Goal: Task Accomplishment & Management: Manage account settings

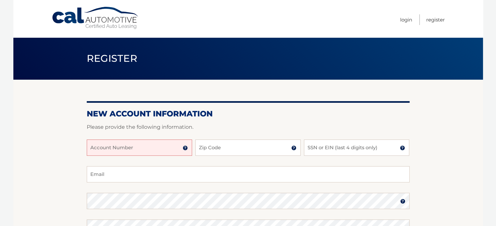
click at [134, 149] on input "Account Number" at bounding box center [139, 148] width 105 height 16
paste input "44456013193"
type input "44456013193"
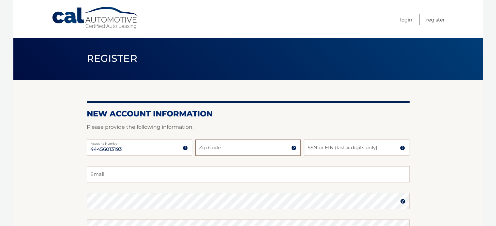
click at [255, 148] on input "Zip Code" at bounding box center [247, 148] width 105 height 16
type input "34685"
type input "andy_sz@hotmail.com"
click at [334, 148] on input "SSN or EIN (last 4 digits only)" at bounding box center [356, 148] width 105 height 16
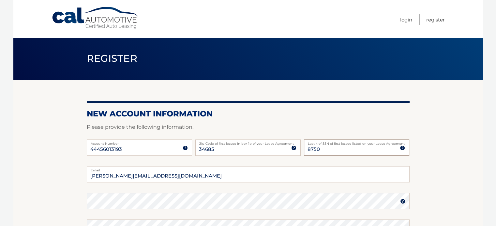
type input "8750"
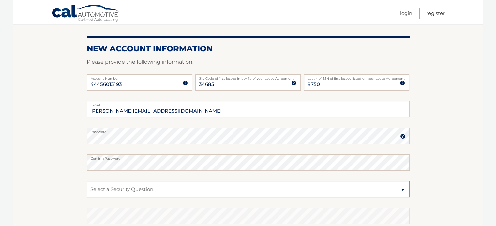
click at [145, 192] on select "Select a Security Question What was the name of your elementary school? What is…" at bounding box center [248, 190] width 323 height 16
select select "2"
click at [87, 182] on select "Select a Security Question What was the name of your elementary school? What is…" at bounding box center [248, 190] width 323 height 16
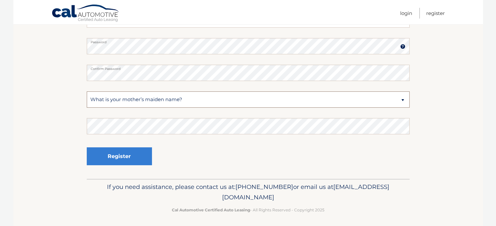
scroll to position [157, 0]
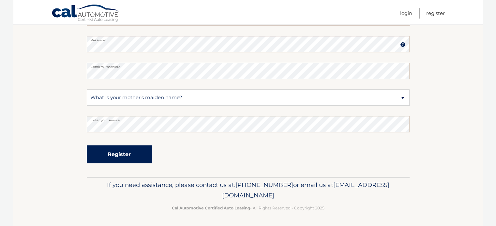
click at [112, 152] on button "Register" at bounding box center [119, 155] width 65 height 18
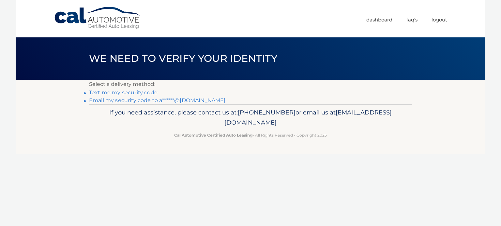
click at [128, 99] on link "Email my security code to a******@[DOMAIN_NAME]" at bounding box center [157, 100] width 137 height 6
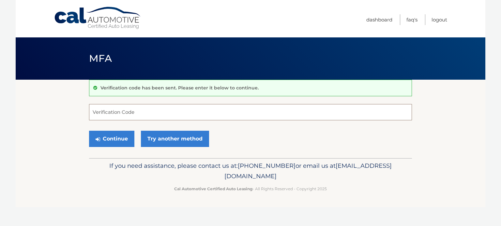
click at [159, 114] on input "Verification Code" at bounding box center [250, 112] width 323 height 16
paste input "945493"
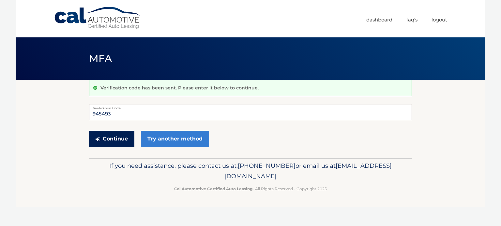
type input "945493"
click at [110, 138] on button "Continue" at bounding box center [111, 139] width 45 height 16
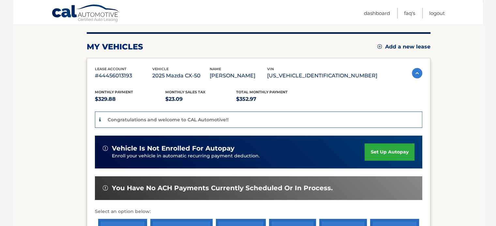
scroll to position [61, 0]
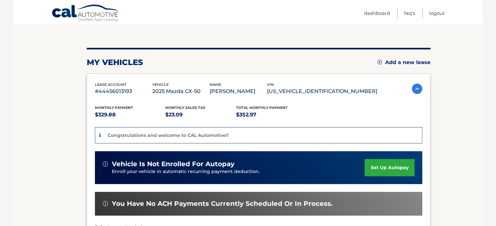
click at [381, 167] on link "set up autopay" at bounding box center [389, 167] width 50 height 17
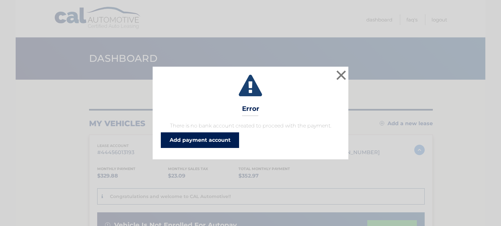
click at [197, 140] on link "Add payment account" at bounding box center [200, 141] width 78 height 16
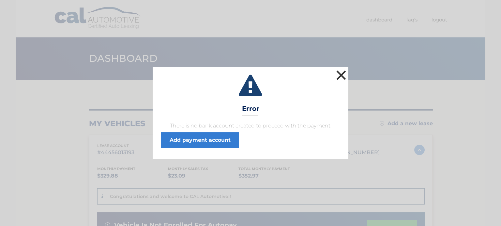
click at [342, 74] on button "×" at bounding box center [340, 75] width 13 height 13
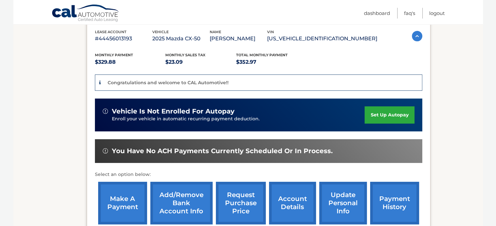
scroll to position [130, 0]
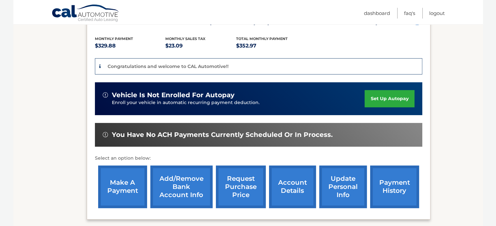
click at [340, 184] on link "update personal info" at bounding box center [343, 187] width 48 height 43
click at [391, 183] on link "payment history" at bounding box center [394, 187] width 49 height 43
click at [293, 187] on link "account details" at bounding box center [292, 187] width 47 height 43
click at [182, 189] on link "Add/Remove bank account info" at bounding box center [181, 187] width 62 height 43
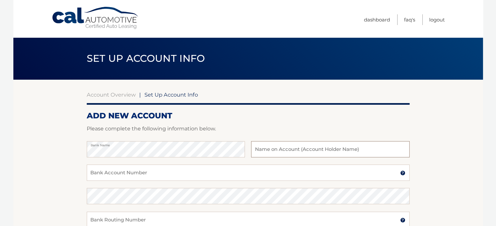
click at [279, 149] on input "text" at bounding box center [330, 149] width 158 height 16
type input "Andrzej Szymanski"
click at [138, 173] on input "Bank Account Number" at bounding box center [248, 173] width 323 height 16
type input "14387377"
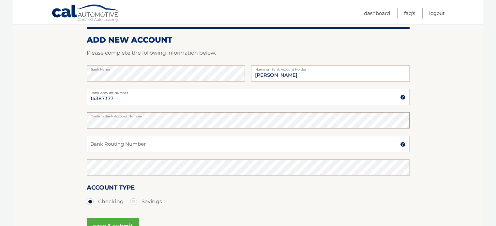
scroll to position [98, 0]
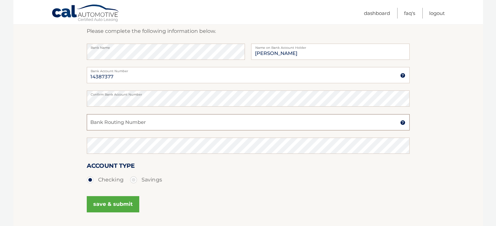
drag, startPoint x: 95, startPoint y: 122, endPoint x: 112, endPoint y: 126, distance: 17.6
click at [96, 122] on input "Bank Routing Number" at bounding box center [248, 122] width 323 height 16
paste input "263182312"
type input "263182312"
click at [108, 206] on button "save & submit" at bounding box center [113, 205] width 52 height 16
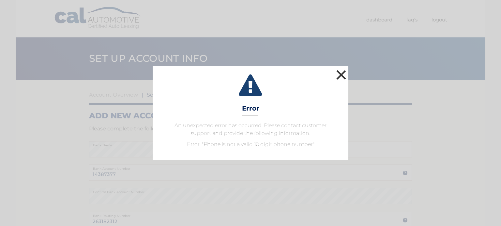
click at [343, 73] on button "×" at bounding box center [340, 74] width 13 height 13
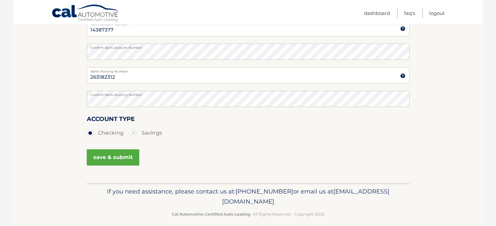
scroll to position [151, 0]
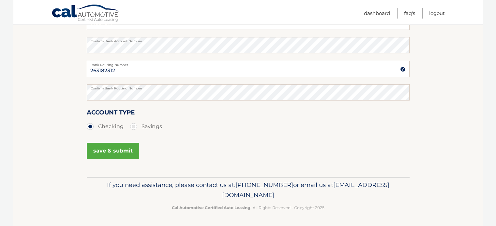
click at [108, 151] on button "save & submit" at bounding box center [113, 151] width 52 height 16
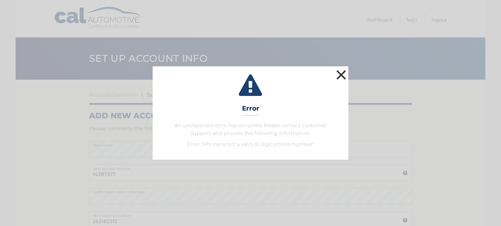
click at [342, 71] on button "×" at bounding box center [340, 74] width 13 height 13
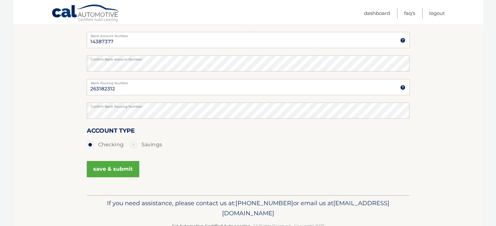
scroll to position [119, 0]
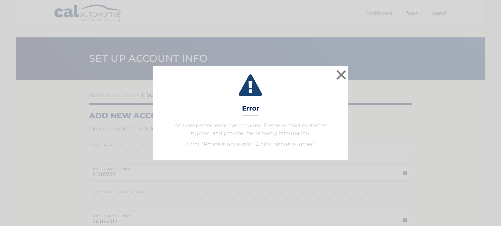
scroll to position [151, 0]
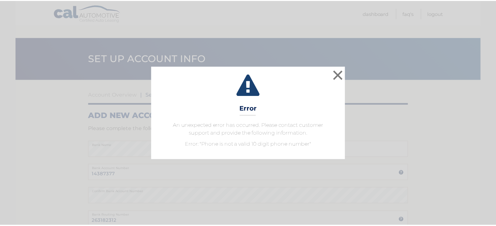
scroll to position [98, 0]
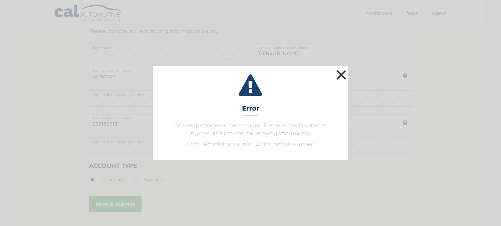
click at [343, 74] on button "×" at bounding box center [340, 74] width 13 height 13
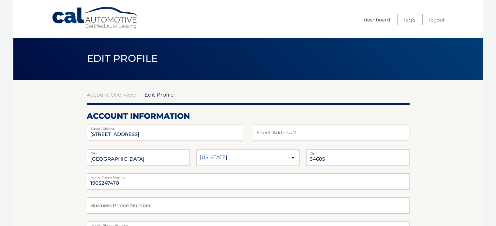
scroll to position [65, 0]
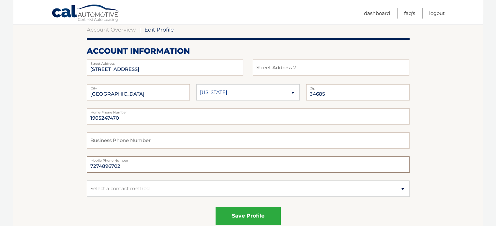
drag, startPoint x: 124, startPoint y: 166, endPoint x: 76, endPoint y: 161, distance: 48.8
drag, startPoint x: 123, startPoint y: 118, endPoint x: 78, endPoint y: 120, distance: 44.7
paste input "7274896702"
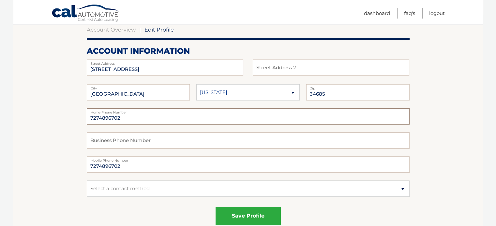
type input "7274896702"
click at [123, 167] on input "7274896702" at bounding box center [248, 165] width 323 height 16
drag, startPoint x: 122, startPoint y: 167, endPoint x: 84, endPoint y: 166, distance: 37.5
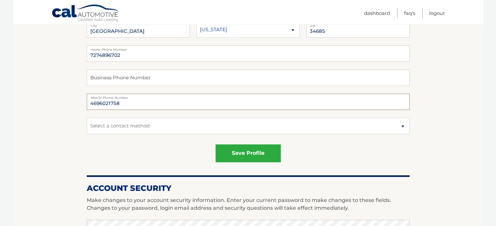
scroll to position [130, 0]
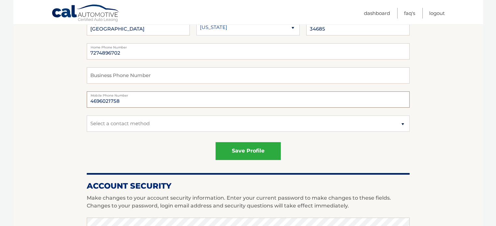
type input "4696021758"
click at [189, 123] on select "Select a contact method Mobile Home" at bounding box center [248, 124] width 323 height 16
select select "3"
click at [87, 116] on select "Select a contact method Mobile Home" at bounding box center [248, 124] width 323 height 16
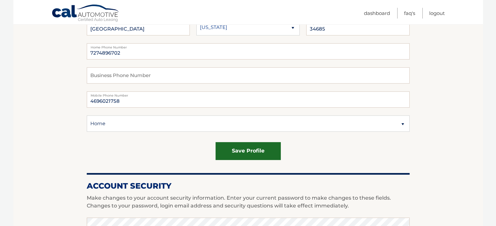
click at [246, 153] on button "save profile" at bounding box center [247, 151] width 65 height 18
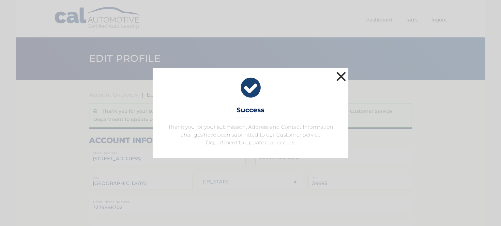
click at [347, 78] on div "× Success Thank you for your submission. Address and Contact Information change…" at bounding box center [251, 113] width 196 height 90
click at [340, 76] on button "×" at bounding box center [340, 76] width 13 height 13
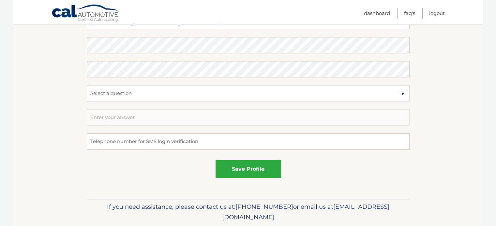
scroll to position [424, 0]
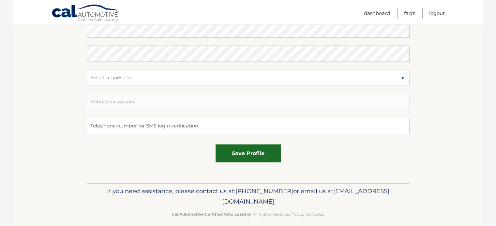
click at [244, 150] on button "save profile" at bounding box center [247, 154] width 65 height 18
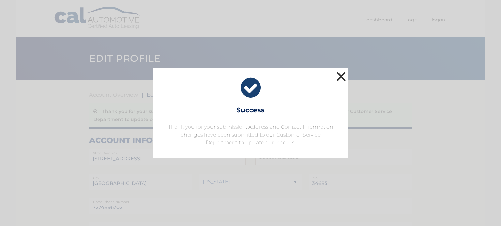
click at [342, 74] on button "×" at bounding box center [340, 76] width 13 height 13
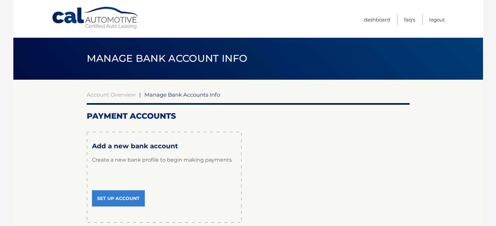
click at [113, 197] on link "Set Up Account" at bounding box center [118, 199] width 53 height 16
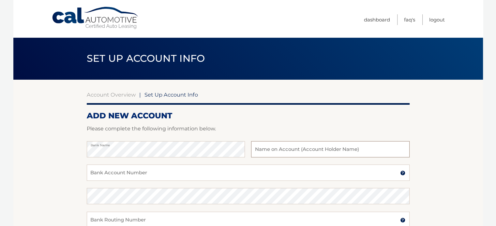
click at [260, 151] on input "text" at bounding box center [330, 149] width 158 height 16
type input "[PERSON_NAME]"
click at [181, 172] on input "Bank Account Number" at bounding box center [248, 173] width 323 height 16
type input "14387377"
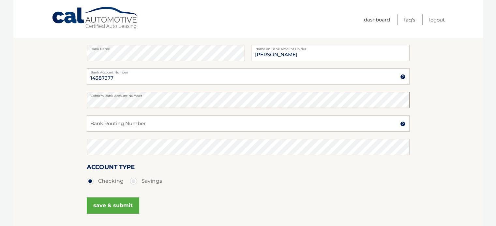
scroll to position [98, 0]
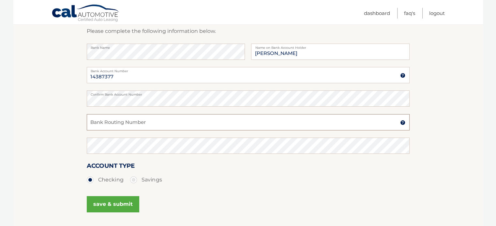
click at [127, 121] on input "Bank Routing Number" at bounding box center [248, 122] width 323 height 16
click at [124, 123] on input "Bank Routing Number" at bounding box center [248, 122] width 323 height 16
paste input "263182312"
type input "263182312"
click at [99, 209] on button "save & submit" at bounding box center [113, 205] width 52 height 16
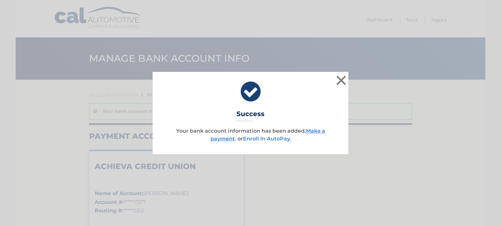
click at [257, 138] on link "Enroll In AutoPay" at bounding box center [266, 139] width 47 height 6
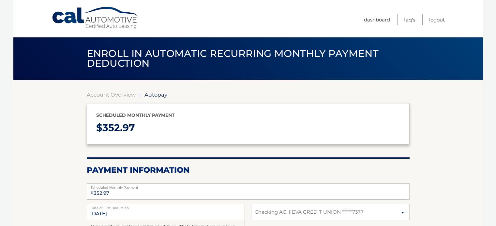
select select "MDZkYTYyZDUtMDI5ZS00ZGVmLThmYTEtNDBjMjJiNDhkNjJi"
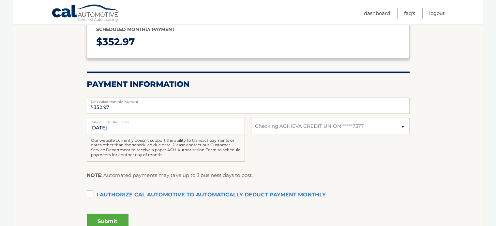
scroll to position [98, 0]
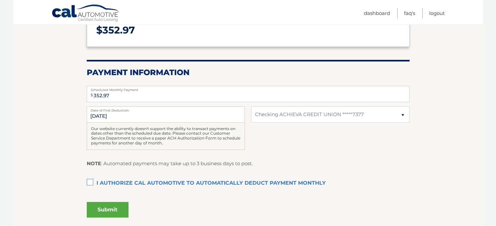
click at [92, 181] on label "I authorize cal automotive to automatically deduct payment monthly This checkbo…" at bounding box center [248, 183] width 323 height 13
click at [0, 0] on input "I authorize cal automotive to automatically deduct payment monthly This checkbo…" at bounding box center [0, 0] width 0 height 0
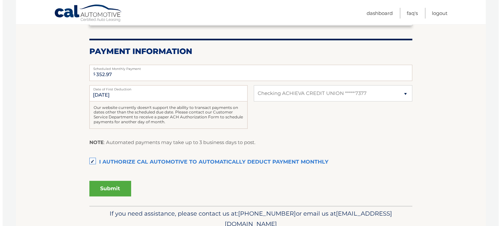
scroll to position [130, 0]
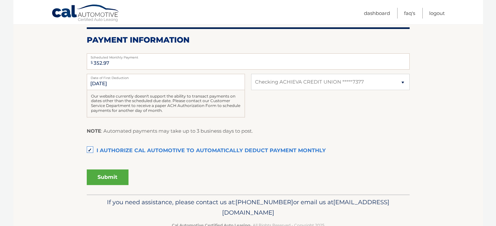
click at [106, 177] on button "Submit" at bounding box center [108, 178] width 42 height 16
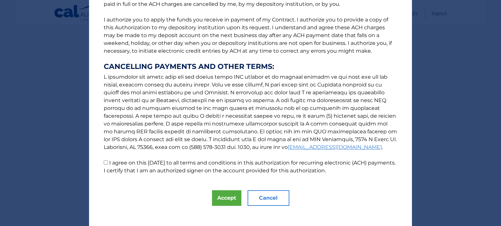
scroll to position [81, 0]
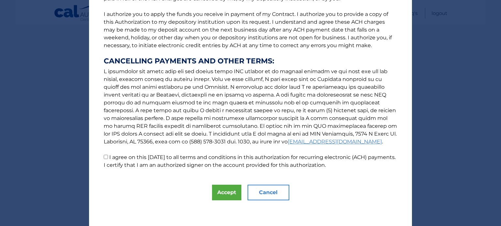
click at [104, 157] on input "I agree on this [DATE] to all terms and conditions in this authorization for re…" at bounding box center [106, 157] width 4 height 4
checkbox input "true"
click at [219, 195] on button "Accept" at bounding box center [226, 193] width 29 height 16
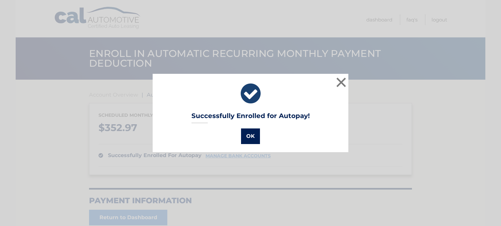
click at [245, 134] on button "OK" at bounding box center [250, 137] width 19 height 16
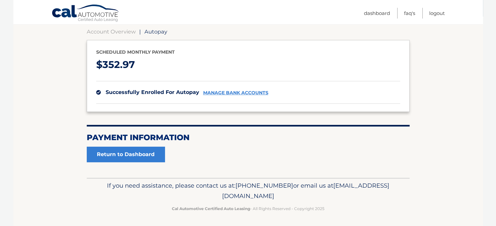
scroll to position [64, 0]
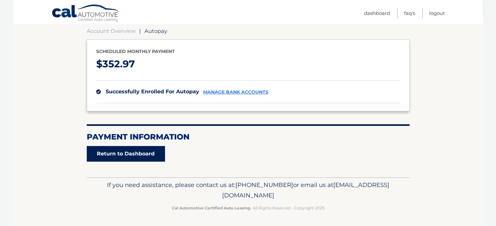
click at [123, 152] on link "Return to Dashboard" at bounding box center [126, 154] width 78 height 16
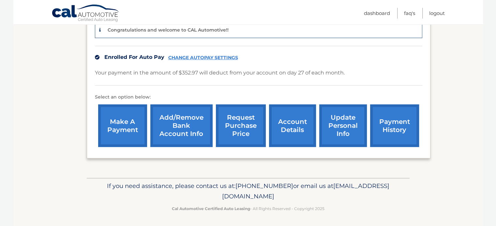
scroll to position [36, 0]
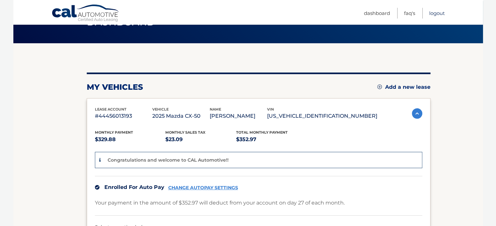
click at [436, 12] on link "Logout" at bounding box center [437, 13] width 16 height 11
